Goal: Information Seeking & Learning: Find contact information

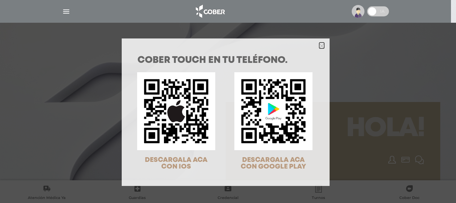
click at [319, 44] on icon "Close" at bounding box center [321, 46] width 5 height 5
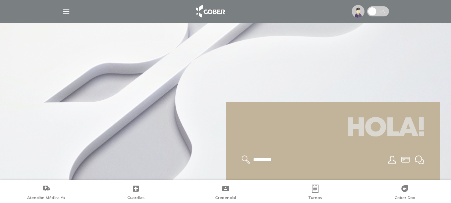
click at [359, 13] on img at bounding box center [358, 11] width 13 height 13
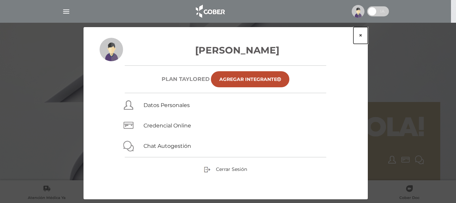
click at [361, 35] on button "×" at bounding box center [360, 35] width 14 height 17
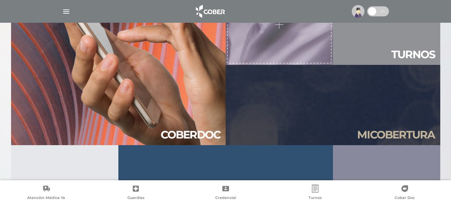
scroll to position [614, 0]
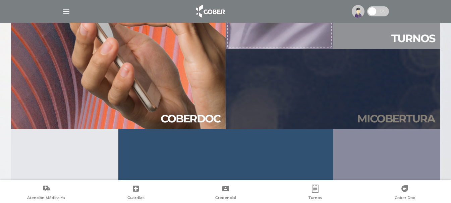
click at [364, 115] on h2 "Mi cober tura" at bounding box center [396, 119] width 78 height 13
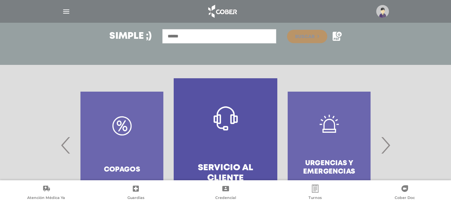
scroll to position [112, 0]
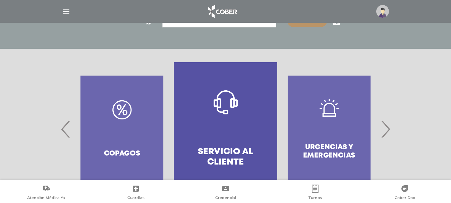
click at [385, 132] on span "›" at bounding box center [385, 129] width 13 height 36
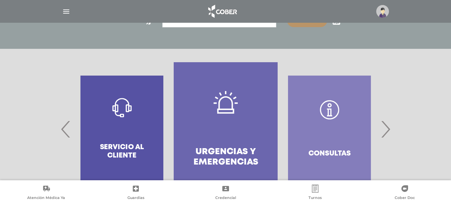
click at [385, 132] on span "›" at bounding box center [385, 129] width 13 height 36
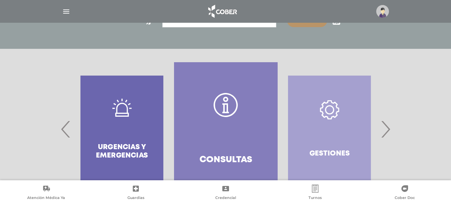
click at [385, 132] on span "›" at bounding box center [385, 129] width 13 height 36
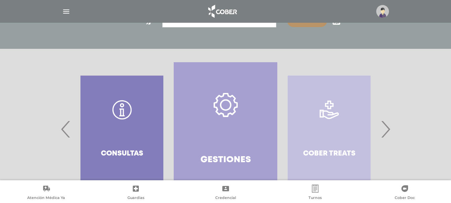
click at [385, 132] on span "›" at bounding box center [385, 129] width 13 height 36
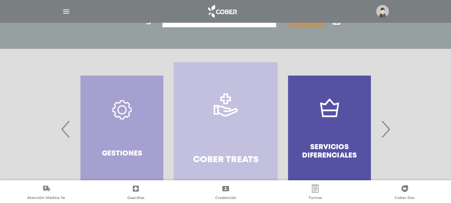
click at [385, 132] on span "›" at bounding box center [385, 129] width 13 height 36
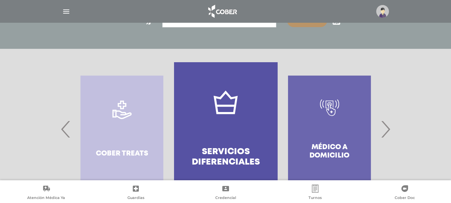
click at [385, 132] on span "›" at bounding box center [385, 129] width 13 height 36
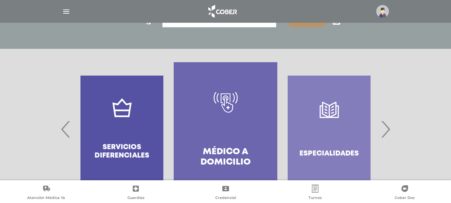
click at [385, 132] on span "›" at bounding box center [385, 129] width 13 height 36
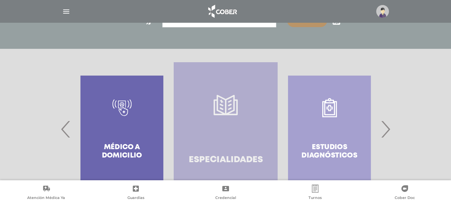
click at [239, 145] on link "Especialidades" at bounding box center [226, 129] width 104 height 134
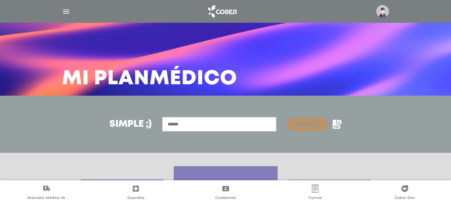
scroll to position [0, 0]
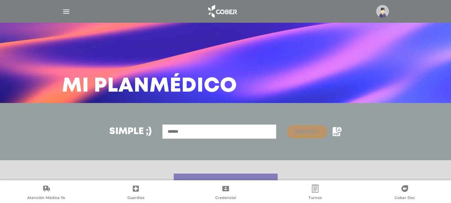
click at [66, 12] on img "button" at bounding box center [66, 11] width 8 height 8
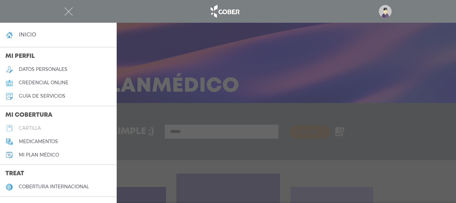
click at [34, 127] on h5 "cartilla" at bounding box center [30, 129] width 22 height 6
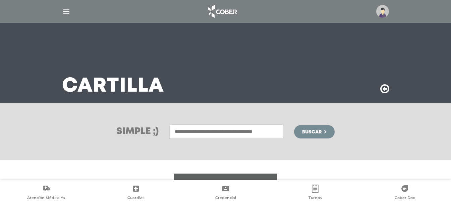
click at [215, 132] on input "text" at bounding box center [226, 132] width 114 height 14
click at [66, 13] on img "button" at bounding box center [66, 11] width 8 height 8
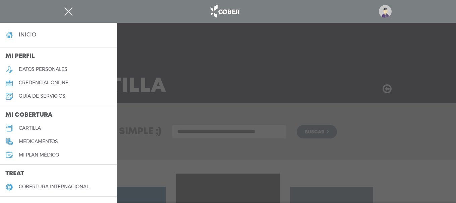
click at [67, 9] on img "button" at bounding box center [68, 11] width 8 height 8
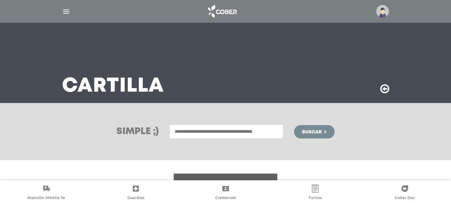
click at [197, 133] on input "text" at bounding box center [226, 132] width 114 height 14
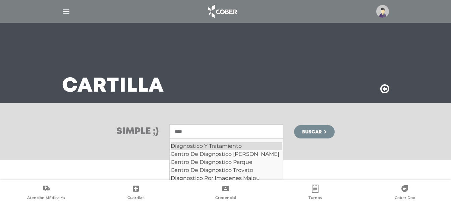
click at [203, 148] on div "Diagnostico Y Tratamiento" at bounding box center [226, 146] width 111 height 8
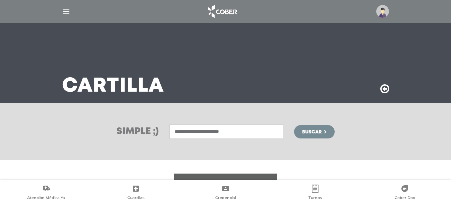
type input "**********"
drag, startPoint x: 307, startPoint y: 133, endPoint x: 318, endPoint y: 135, distance: 11.2
click at [307, 133] on span "Buscar" at bounding box center [311, 132] width 19 height 5
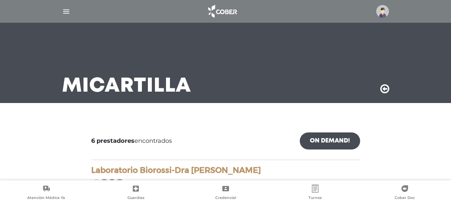
click at [65, 9] on img "button" at bounding box center [66, 11] width 8 height 8
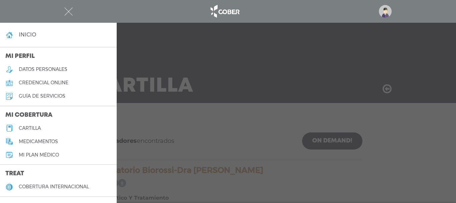
click at [33, 129] on h5 "cartilla" at bounding box center [30, 129] width 22 height 6
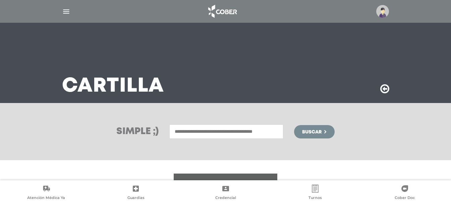
click at [207, 132] on input "text" at bounding box center [226, 132] width 114 height 14
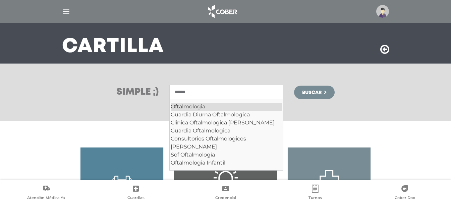
scroll to position [56, 0]
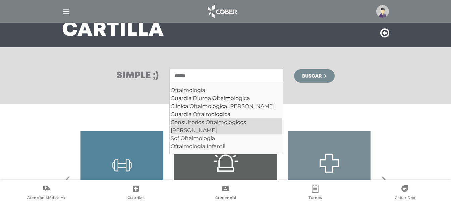
click at [229, 122] on div "Consultorios Oftalmologicos Dr Fernandez Sasso" at bounding box center [226, 127] width 111 height 16
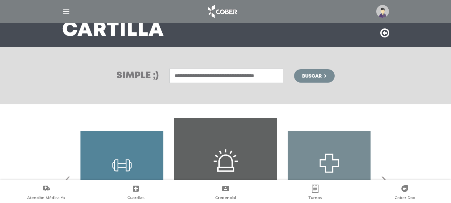
type input "**********"
click at [320, 77] on span "Buscar" at bounding box center [311, 76] width 19 height 5
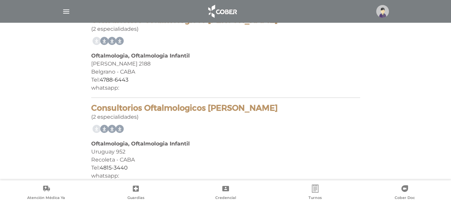
scroll to position [162, 0]
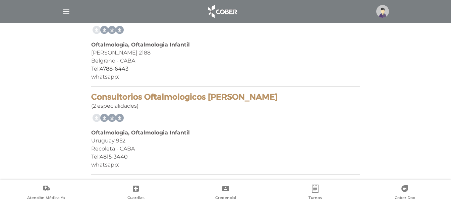
drag, startPoint x: 93, startPoint y: 97, endPoint x: 284, endPoint y: 99, distance: 191.7
click at [284, 99] on h4 "Consultorios Oftalmologicos [PERSON_NAME]" at bounding box center [225, 97] width 269 height 10
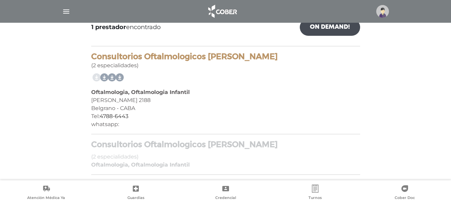
copy h4 "Consultorios Oftalmologicos [PERSON_NAME]"
click at [226, 13] on img at bounding box center [221, 11] width 35 height 16
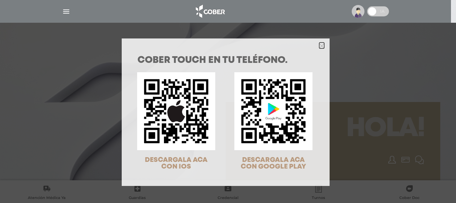
click at [319, 45] on icon "Close" at bounding box center [321, 46] width 5 height 5
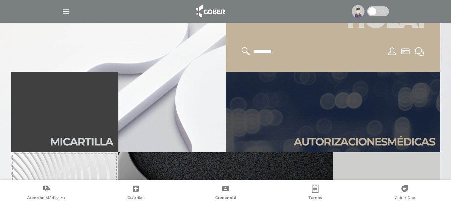
scroll to position [112, 0]
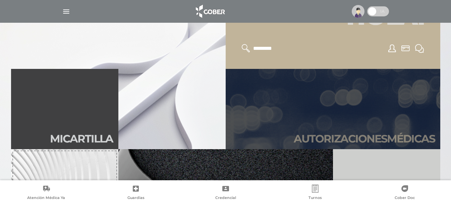
click at [362, 138] on h2 "Autori zaciones médicas" at bounding box center [364, 139] width 141 height 13
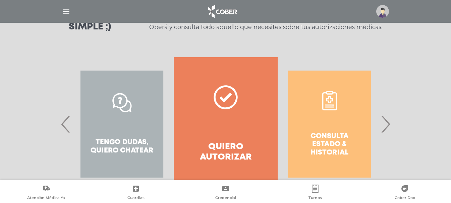
scroll to position [112, 0]
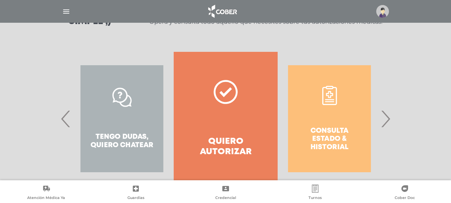
click at [384, 120] on span "›" at bounding box center [385, 119] width 13 height 36
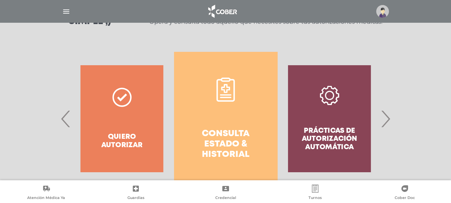
click at [384, 120] on span "›" at bounding box center [385, 119] width 13 height 36
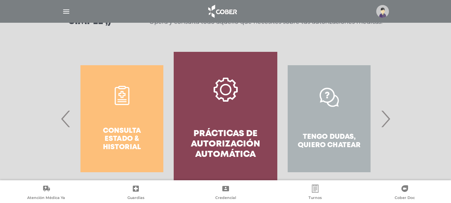
click at [211, 145] on h4 "Prácticas de autorización automática" at bounding box center [225, 144] width 79 height 31
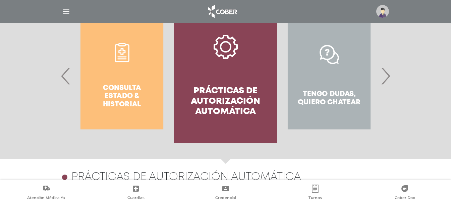
scroll to position [151, 0]
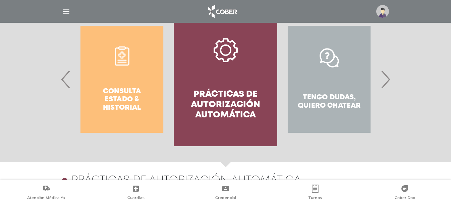
click at [387, 83] on span "›" at bounding box center [385, 79] width 13 height 36
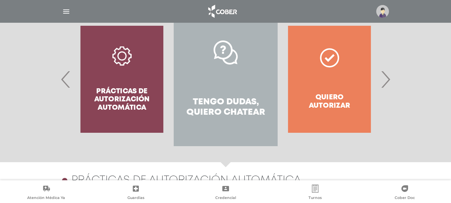
click at [222, 103] on h4 "Tengo dudas, quiero chatear" at bounding box center [225, 107] width 79 height 21
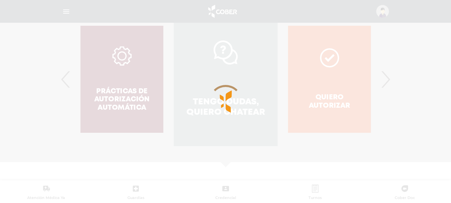
scroll to position [217, 0]
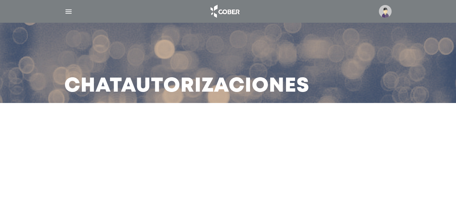
click at [132, 106] on main "Chat Autorizaciones" at bounding box center [228, 101] width 456 height 203
click at [385, 14] on img at bounding box center [385, 11] width 13 height 13
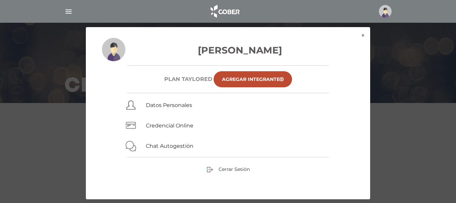
click at [59, 131] on div "× × [PERSON_NAME] Plan TAYLORED Agregar Integrante Datos Personales Credencial …" at bounding box center [227, 113] width 433 height 173
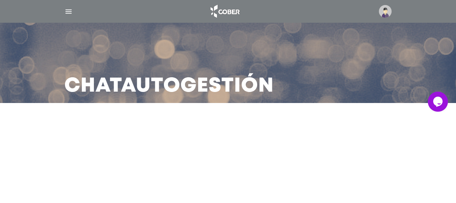
click at [436, 101] on icon "Widget de Chat" at bounding box center [437, 102] width 9 height 10
click at [438, 102] on icon "Widget de Chat" at bounding box center [437, 102] width 9 height 10
click at [439, 103] on icon "Opens Chat This icon Opens the chat window." at bounding box center [437, 101] width 11 height 11
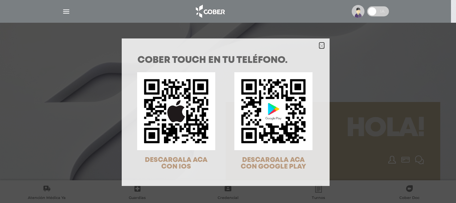
click at [319, 44] on icon "Close" at bounding box center [321, 46] width 5 height 5
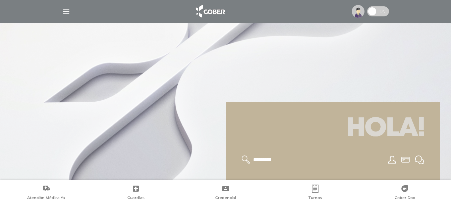
click at [68, 11] on img "button" at bounding box center [66, 11] width 8 height 8
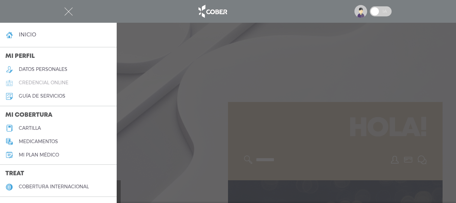
click at [46, 83] on h5 "credencial online" at bounding box center [44, 83] width 50 height 6
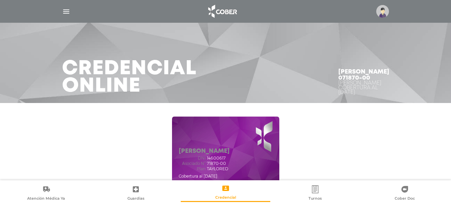
drag, startPoint x: 207, startPoint y: 163, endPoint x: 226, endPoint y: 165, distance: 19.2
click at [226, 165] on div "Asociado N° 71870-00" at bounding box center [204, 164] width 51 height 5
copy span "71870-00"
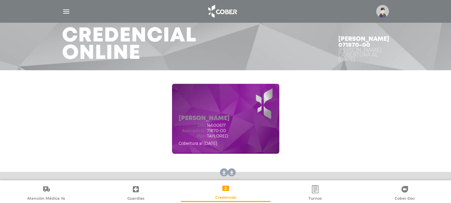
scroll to position [56, 0]
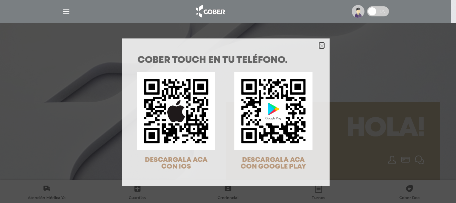
click at [319, 46] on polygon "Close" at bounding box center [321, 46] width 5 height 5
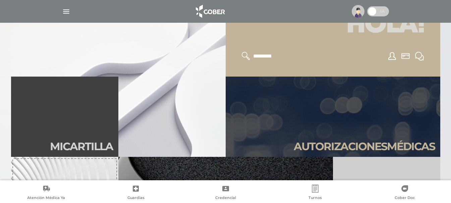
scroll to position [168, 0]
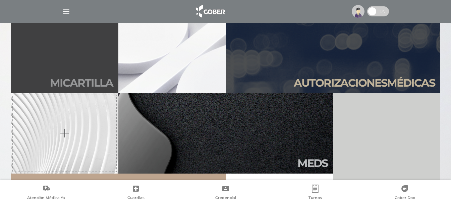
click at [83, 82] on h2 "Mi car tilla" at bounding box center [81, 83] width 63 height 13
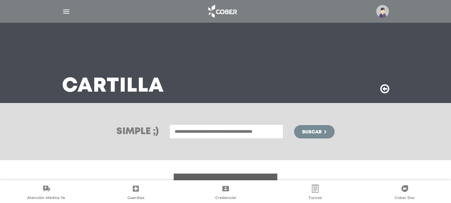
click at [207, 133] on input "text" at bounding box center [226, 132] width 114 height 14
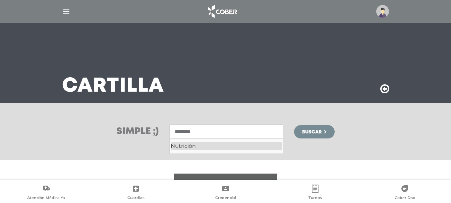
click at [188, 148] on div "Nutrición" at bounding box center [226, 146] width 111 height 8
type input "*********"
click at [319, 132] on span "Buscar" at bounding box center [311, 132] width 19 height 5
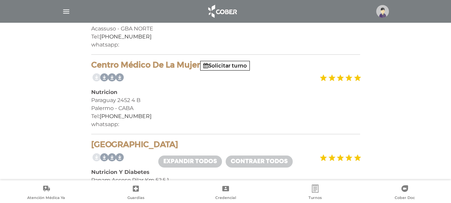
scroll to position [279, 0]
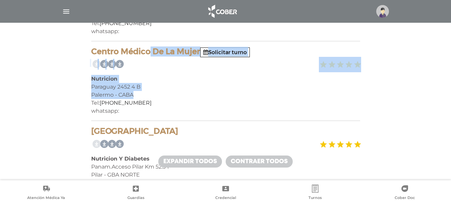
drag, startPoint x: 92, startPoint y: 51, endPoint x: 133, endPoint y: 95, distance: 60.2
click at [133, 95] on div "Centro Médico De La Mujer Solicitar turno Nutricion Paraguay 2452 4 B Palermo -…" at bounding box center [225, 84] width 269 height 75
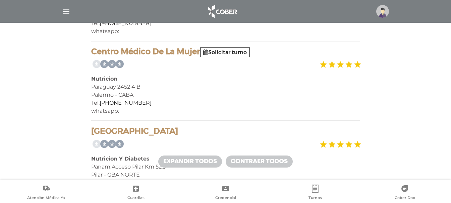
click at [158, 103] on div "Tel: 0810-220-0125" at bounding box center [225, 103] width 269 height 8
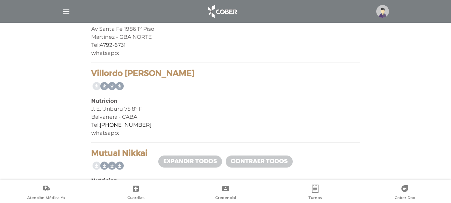
scroll to position [2904, 0]
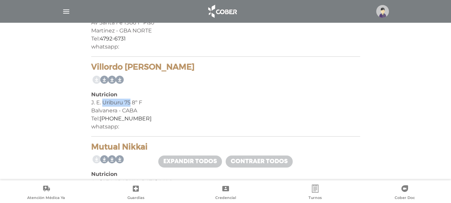
drag, startPoint x: 103, startPoint y: 103, endPoint x: 130, endPoint y: 105, distance: 26.9
click at [130, 105] on div "J. E. Uriburu 75 8º F" at bounding box center [225, 103] width 269 height 8
copy div "Uriburu 75"
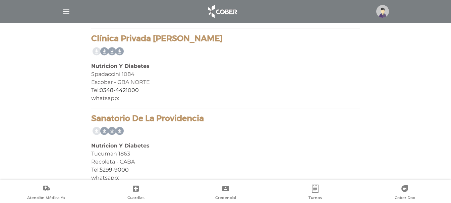
scroll to position [7755, 0]
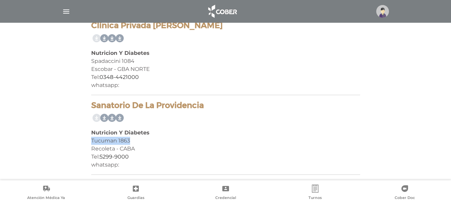
drag, startPoint x: 91, startPoint y: 141, endPoint x: 130, endPoint y: 140, distance: 38.2
click at [130, 140] on div "Tucuman 1863" at bounding box center [225, 141] width 269 height 8
copy div "Tucuman 1863"
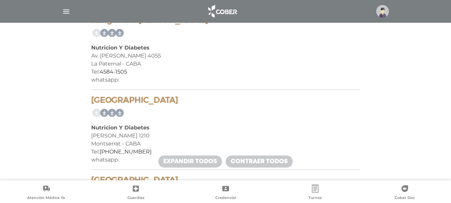
scroll to position [4013, 0]
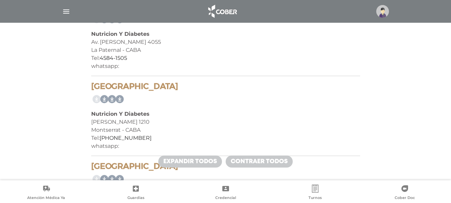
drag, startPoint x: 93, startPoint y: 85, endPoint x: 192, endPoint y: 90, distance: 99.3
click at [192, 90] on h4 "Centro Medico Monserrat" at bounding box center [225, 87] width 269 height 10
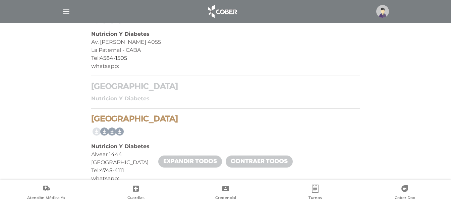
copy h4 "Centro Medico Monserrat"
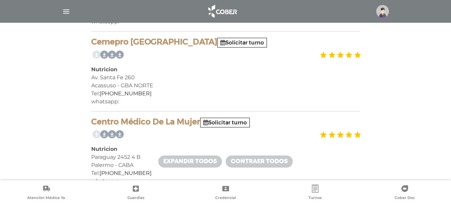
scroll to position [223, 0]
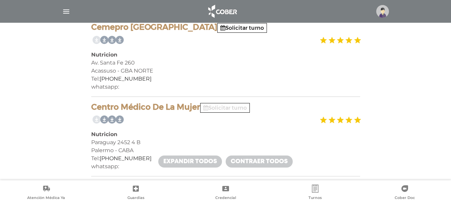
click at [229, 109] on link "Solicitar turno" at bounding box center [225, 108] width 44 height 6
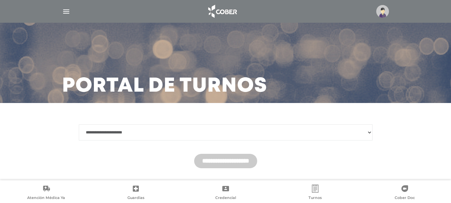
scroll to position [17, 0]
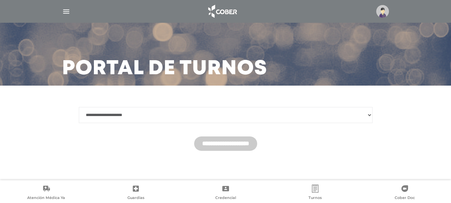
click at [368, 115] on select "**********" at bounding box center [226, 115] width 294 height 16
select select "*******"
click at [79, 107] on select "**********" at bounding box center [226, 115] width 294 height 16
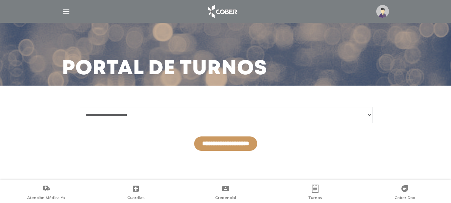
click at [207, 144] on input "**********" at bounding box center [225, 144] width 63 height 14
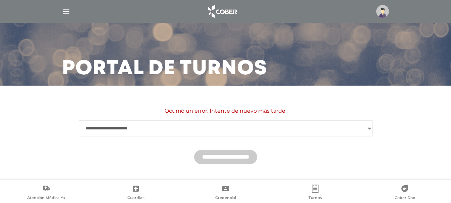
click at [197, 131] on select "**********" at bounding box center [226, 129] width 294 height 16
click at [79, 121] on select "**********" at bounding box center [226, 129] width 294 height 16
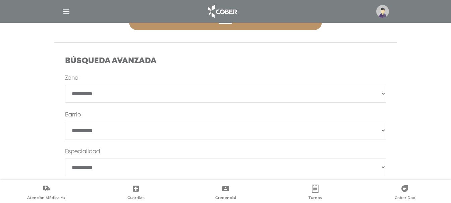
scroll to position [143, 0]
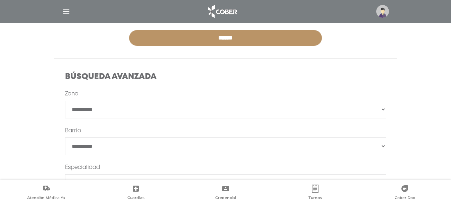
click at [172, 113] on select "**********" at bounding box center [225, 110] width 321 height 18
select select "****"
click at [65, 101] on select "**********" at bounding box center [225, 110] width 321 height 18
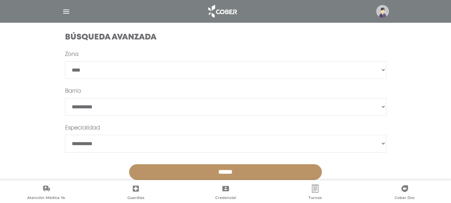
scroll to position [199, 0]
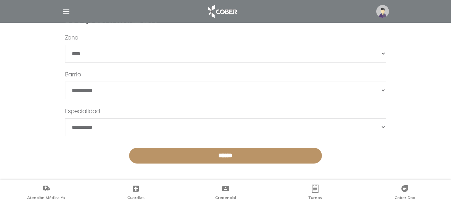
click at [102, 93] on select "*******" at bounding box center [225, 91] width 321 height 18
click at [99, 128] on select "**********" at bounding box center [225, 128] width 321 height 18
select select "*********"
click at [65, 119] on select "**********" at bounding box center [225, 128] width 321 height 18
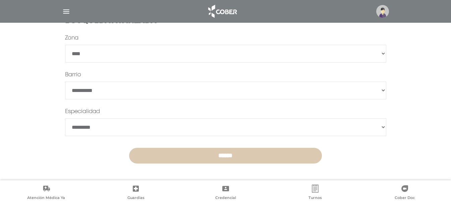
click at [214, 157] on input "******" at bounding box center [225, 156] width 193 height 16
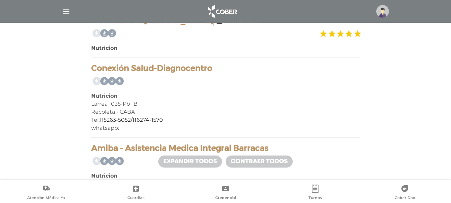
scroll to position [335, 0]
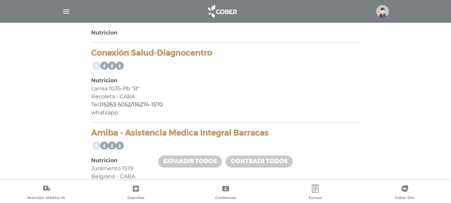
drag, startPoint x: 92, startPoint y: 51, endPoint x: 210, endPoint y: 50, distance: 118.0
click at [210, 50] on h4 "Conexión Salud-Diagnocentro" at bounding box center [225, 53] width 269 height 10
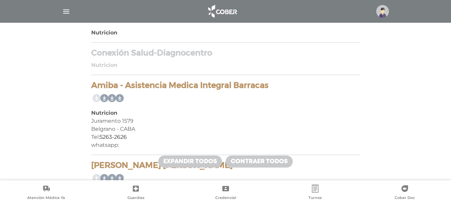
copy h4 "Conexión Salud-Diagnocentro"
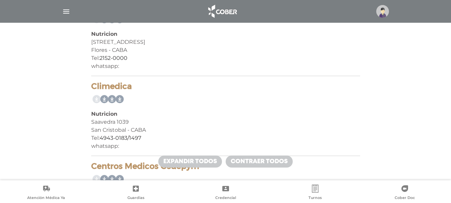
scroll to position [670, 0]
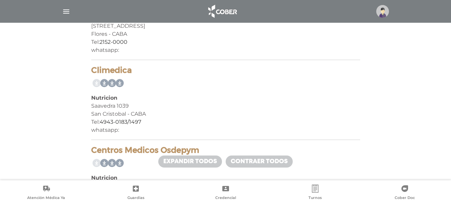
drag, startPoint x: 93, startPoint y: 69, endPoint x: 130, endPoint y: 72, distance: 37.0
click at [130, 72] on h4 "Climedica" at bounding box center [225, 71] width 269 height 10
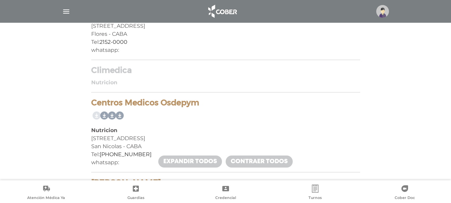
copy h4 "Climedica"
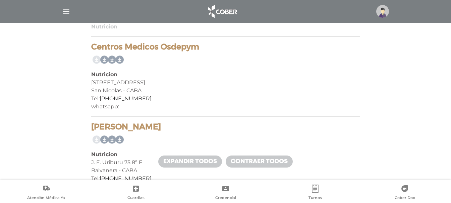
scroll to position [782, 0]
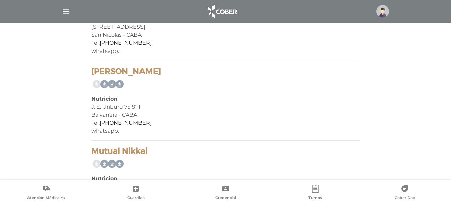
drag, startPoint x: 126, startPoint y: 70, endPoint x: 175, endPoint y: 72, distance: 49.0
click at [175, 72] on h4 "Villordo Gladys Lydia" at bounding box center [225, 72] width 269 height 10
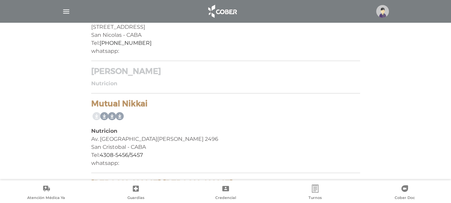
copy h4 "Gladys Lydia"
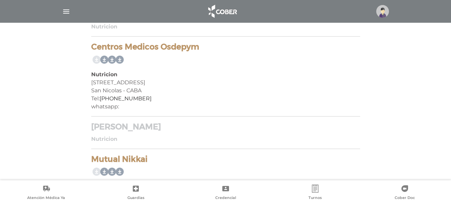
click at [209, 123] on h4 "Villordo Gladys Lydia" at bounding box center [225, 127] width 269 height 10
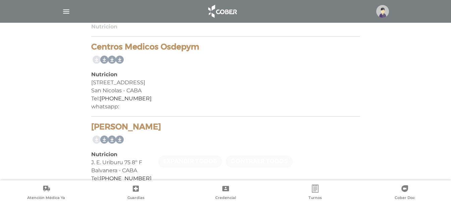
scroll to position [782, 0]
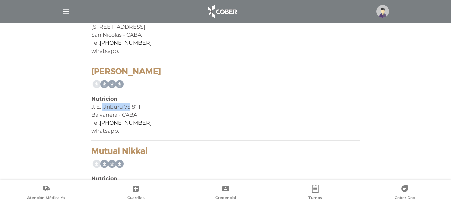
drag, startPoint x: 103, startPoint y: 106, endPoint x: 129, endPoint y: 106, distance: 26.5
click at [129, 106] on div "J. E. Uriburu 75 8º F" at bounding box center [225, 107] width 269 height 8
copy div "Uriburu 75"
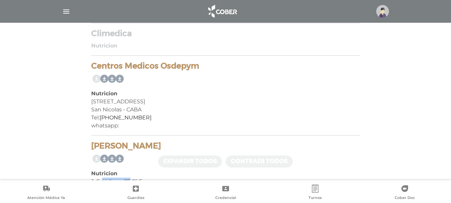
scroll to position [685, 0]
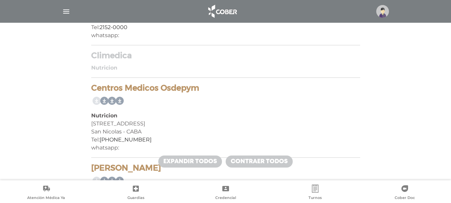
drag, startPoint x: 92, startPoint y: 87, endPoint x: 201, endPoint y: 91, distance: 109.0
click at [201, 91] on h4 "Centros Medicos Osdepym" at bounding box center [225, 88] width 269 height 10
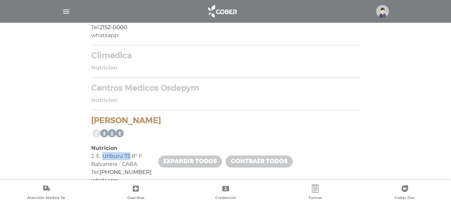
copy h4 "Centros Medicos Osdepym"
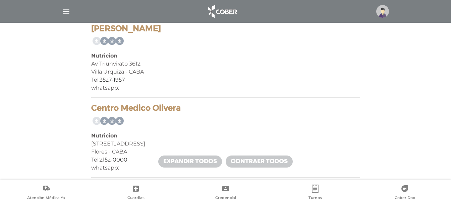
scroll to position [517, 0]
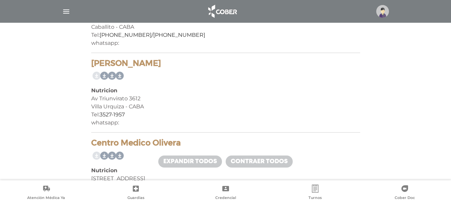
click at [68, 11] on img "button" at bounding box center [66, 11] width 8 height 8
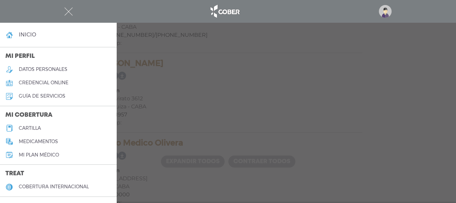
click at [69, 11] on img "button" at bounding box center [68, 11] width 8 height 8
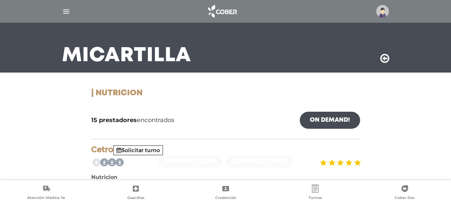
scroll to position [15, 0]
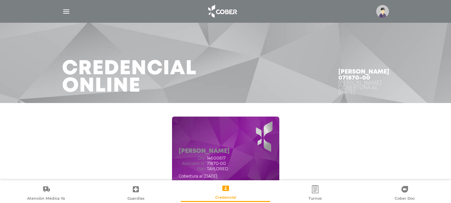
drag, startPoint x: 207, startPoint y: 164, endPoint x: 226, endPoint y: 164, distance: 19.1
click at [226, 164] on div "Asociado N° 71870-00" at bounding box center [204, 164] width 51 height 5
copy span "71870-00"
